Goal: Transaction & Acquisition: Purchase product/service

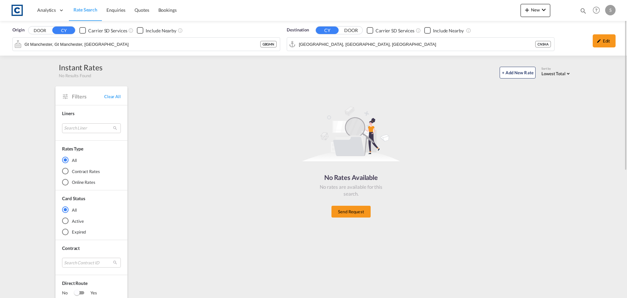
scroll to position [33, 0]
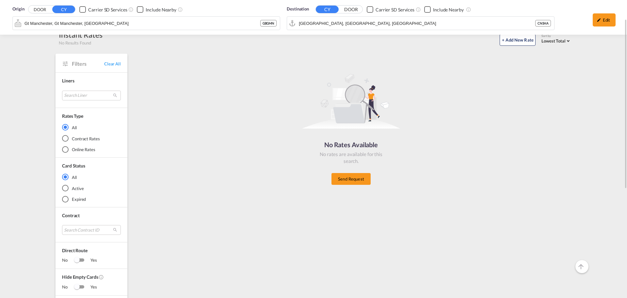
click at [242, 186] on div "No Rates Available No rates are available for this search. Send Request" at bounding box center [351, 127] width 436 height 140
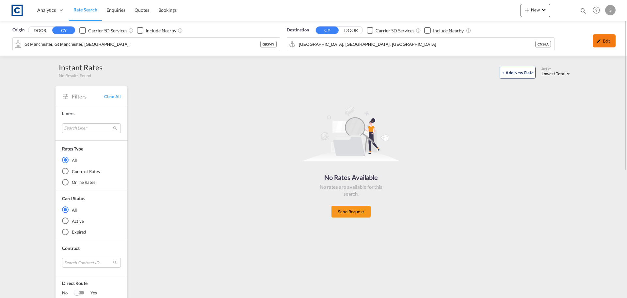
click at [602, 40] on div "Edit" at bounding box center [604, 40] width 23 height 13
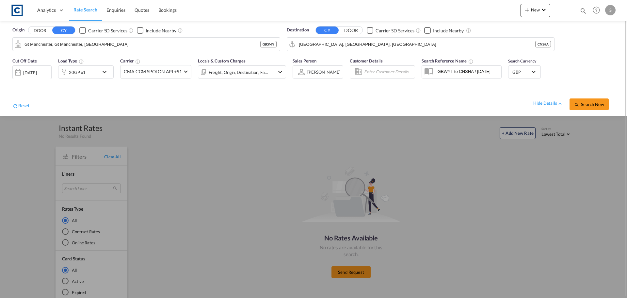
click at [37, 31] on button "DOOR" at bounding box center [39, 31] width 23 height 8
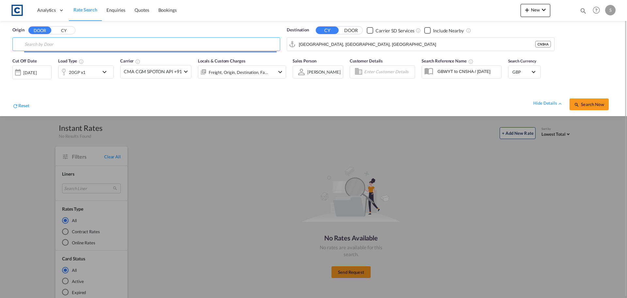
click at [37, 73] on div "[DATE]" at bounding box center [29, 73] width 13 height 6
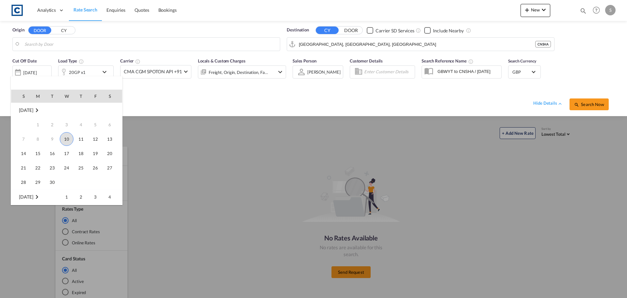
click at [68, 139] on span "10" at bounding box center [67, 139] width 14 height 14
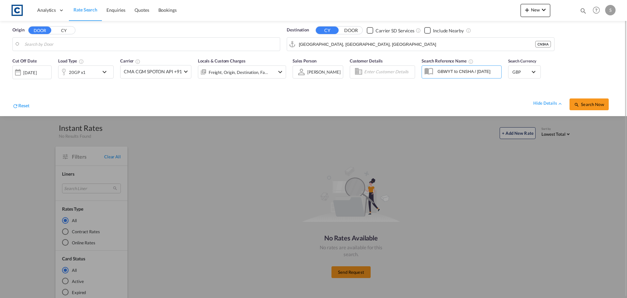
click at [272, 74] on div "Freight, Origin, Destination, Factory Stuffing" at bounding box center [242, 71] width 88 height 13
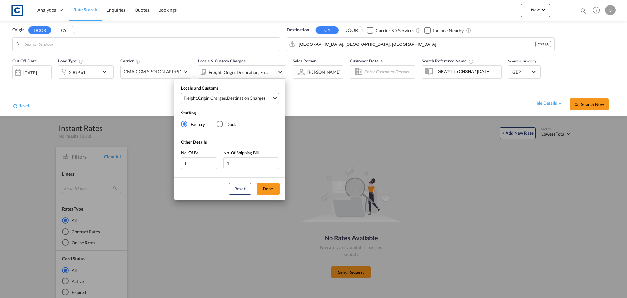
click at [216, 104] on md-select "Freight , Origin Charges , Destination Charges Clear All Select All Freight Ori…" at bounding box center [230, 97] width 98 height 11
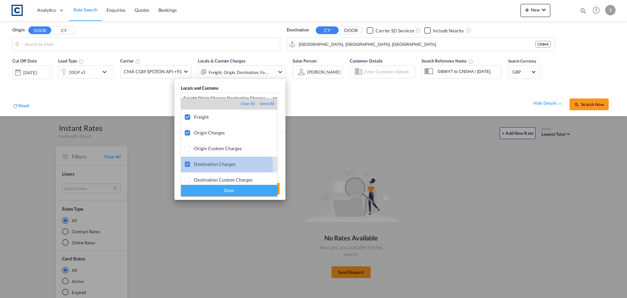
click at [206, 165] on div "Destination Charges" at bounding box center [235, 164] width 83 height 6
click at [212, 190] on div "Done" at bounding box center [229, 190] width 96 height 11
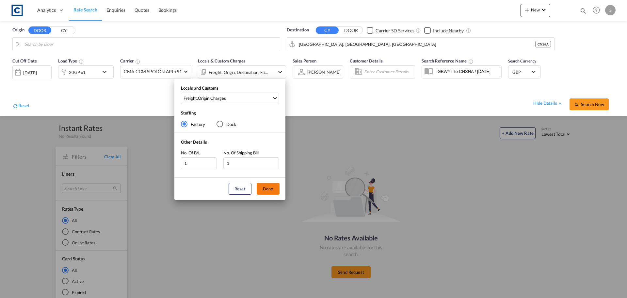
click at [271, 187] on button "Done" at bounding box center [268, 189] width 23 height 12
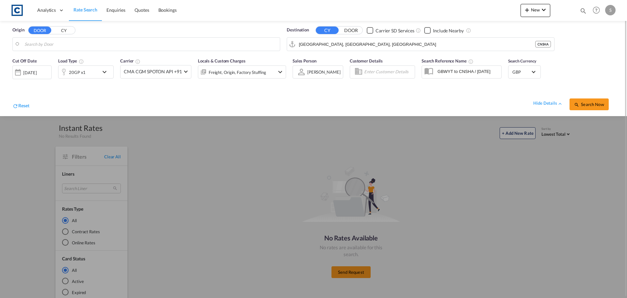
click at [477, 74] on input "GBWYT to CNSHA / [DATE]" at bounding box center [468, 71] width 67 height 10
click at [592, 102] on span "Search Now" at bounding box center [589, 104] width 30 height 5
click at [47, 45] on body "Analytics Dashboard Rate Search Enquiries Quotes Bookings" at bounding box center [313, 149] width 627 height 298
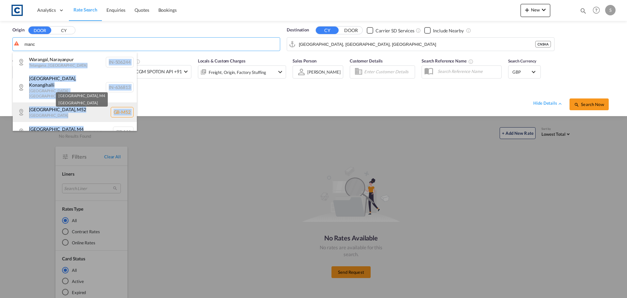
drag, startPoint x: 76, startPoint y: 62, endPoint x: 65, endPoint y: 103, distance: 42.8
click at [65, 103] on ul "[GEOGRAPHIC_DATA] , Narayanpur [GEOGRAPHIC_DATA] , [GEOGRAPHIC_DATA] [GEOGRAPHI…" at bounding box center [75, 130] width 124 height 157
click at [65, 103] on body "Analytics Dashboard Rate Search Enquiries Quotes Bookings" at bounding box center [313, 149] width 627 height 298
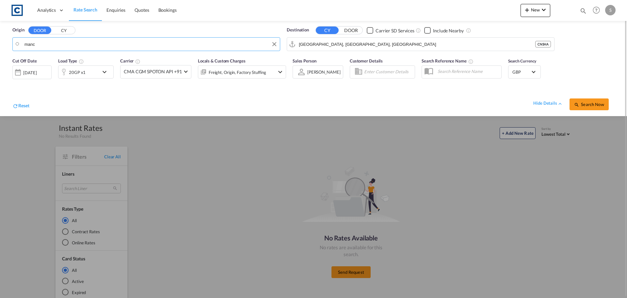
click at [65, 47] on body "Analytics Dashboard Rate Search Enquiries Quotes Bookings" at bounding box center [313, 149] width 627 height 298
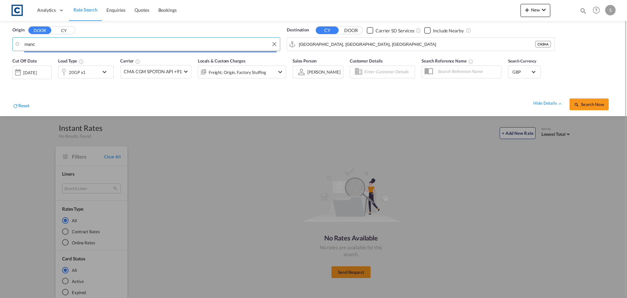
click at [65, 47] on input "manc" at bounding box center [151, 44] width 252 height 10
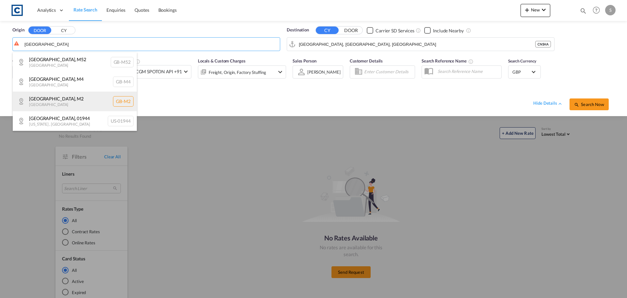
click at [76, 102] on div "[GEOGRAPHIC_DATA] , [GEOGRAPHIC_DATA] [GEOGRAPHIC_DATA]-M2" at bounding box center [75, 101] width 124 height 20
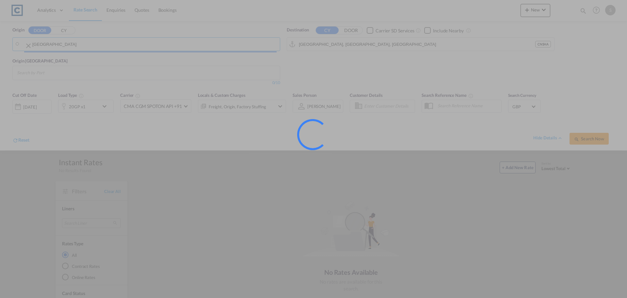
type input "GB-M2, [GEOGRAPHIC_DATA]"
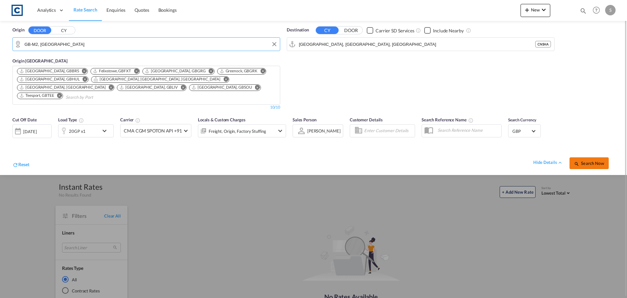
click at [599, 160] on span "Search Now" at bounding box center [589, 162] width 30 height 5
type input "M2 to CNSHA / [DATE]"
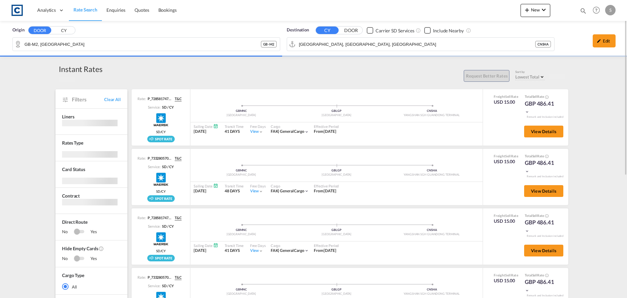
drag, startPoint x: 34, startPoint y: 163, endPoint x: 32, endPoint y: 160, distance: 3.4
click at [32, 163] on div "Origin DOOR CY GB-M2, [GEOGRAPHIC_DATA] [GEOGRAPHIC_DATA] - M2 Destination CY D…" at bounding box center [313, 264] width 627 height 486
